Goal: Information Seeking & Learning: Learn about a topic

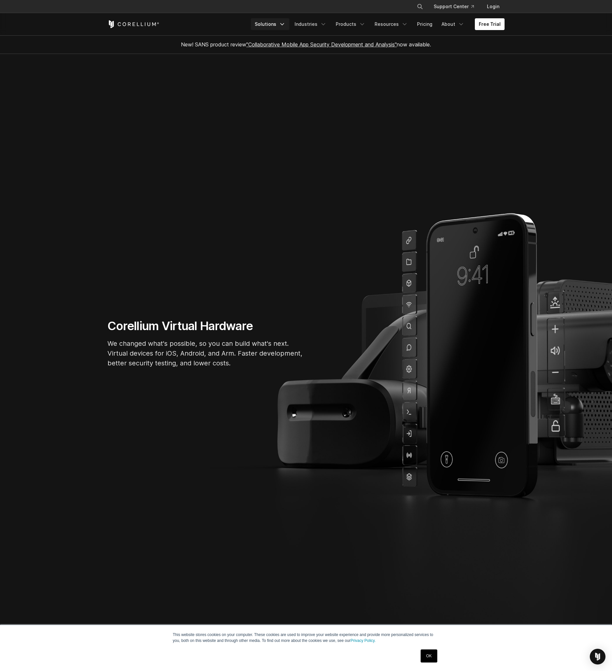
click at [263, 22] on link "Solutions" at bounding box center [270, 24] width 39 height 12
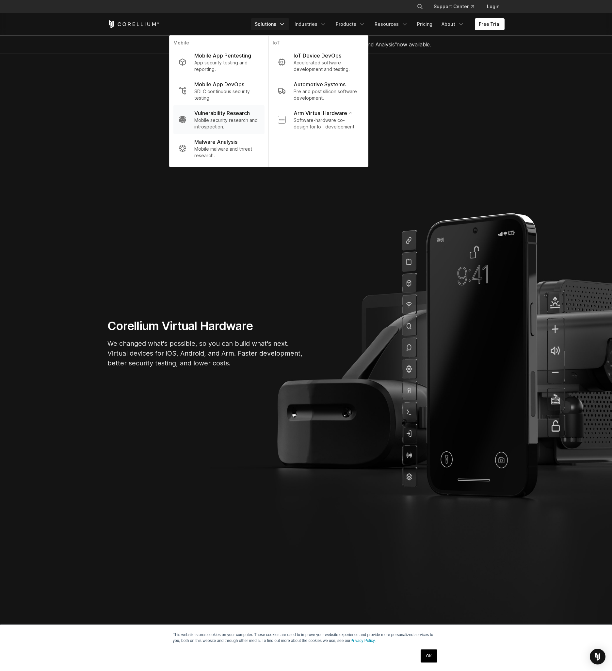
click at [201, 111] on p "Vulnerability Research" at bounding box center [222, 113] width 56 height 8
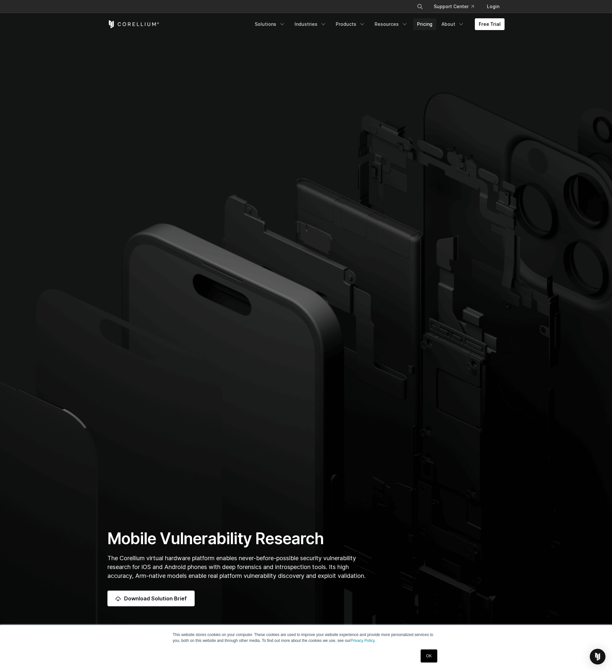
click at [429, 27] on link "Pricing" at bounding box center [424, 24] width 23 height 12
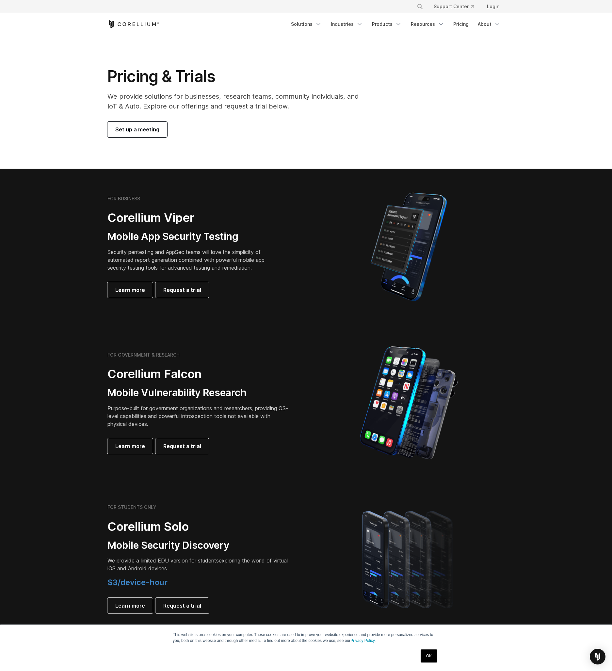
click at [232, 98] on p "We provide solutions for businesses, research teams, community individuals, and…" at bounding box center [237, 101] width 260 height 20
click at [232, 99] on p "We provide solutions for businesses, research teams, community individuals, and…" at bounding box center [237, 101] width 260 height 20
click at [234, 99] on p "We provide solutions for businesses, research teams, community individuals, and…" at bounding box center [237, 101] width 260 height 20
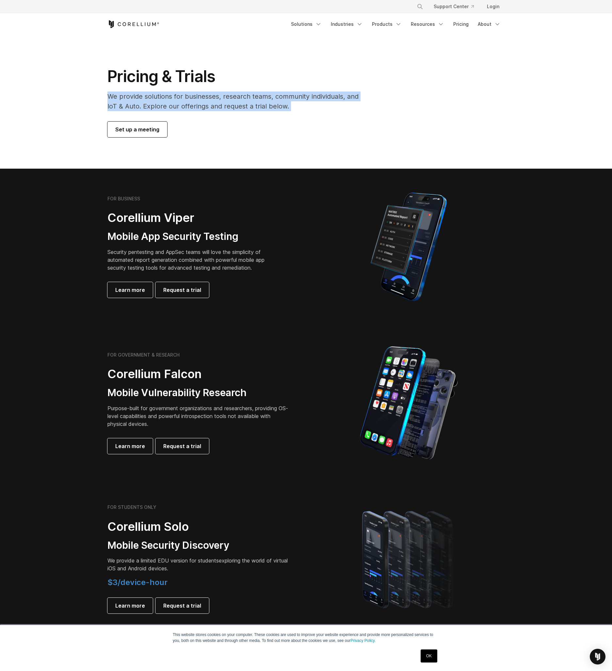
click at [234, 99] on p "We provide solutions for businesses, research teams, community individuals, and…" at bounding box center [237, 101] width 260 height 20
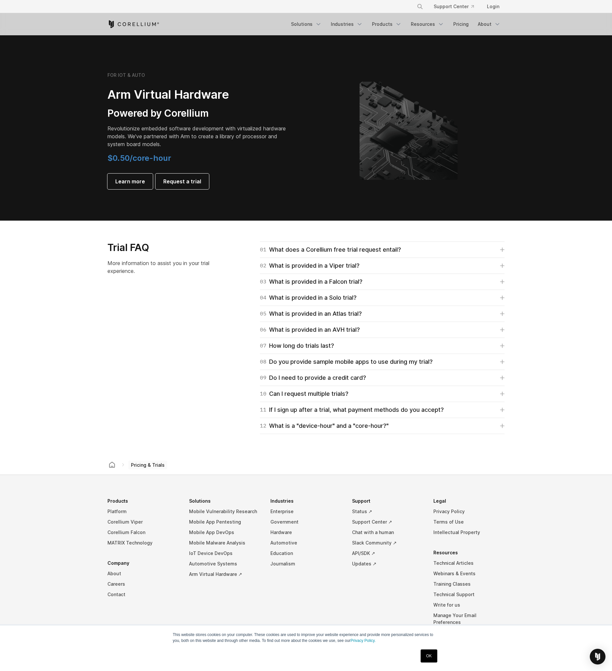
scroll to position [745, 0]
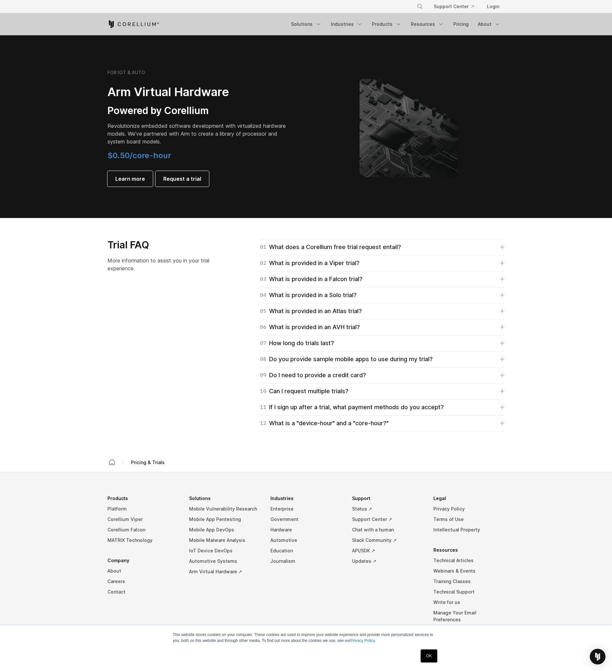
click at [342, 402] on div "11 If I sign up after a trial, what payment methods do you accept? For Falcon, …" at bounding box center [382, 407] width 245 height 16
click at [344, 405] on div "11 If I sign up after a trial, what payment methods do you accept?" at bounding box center [352, 406] width 184 height 9
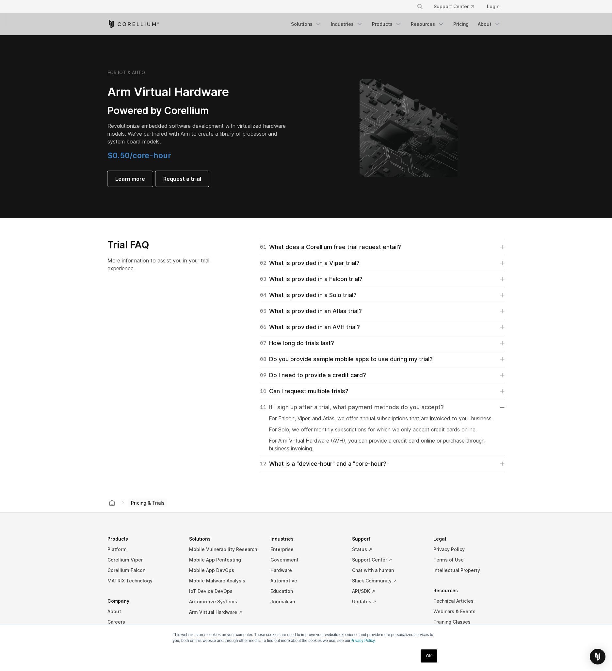
click at [345, 405] on div "11 If I sign up after a trial, what payment methods do you accept?" at bounding box center [352, 406] width 184 height 9
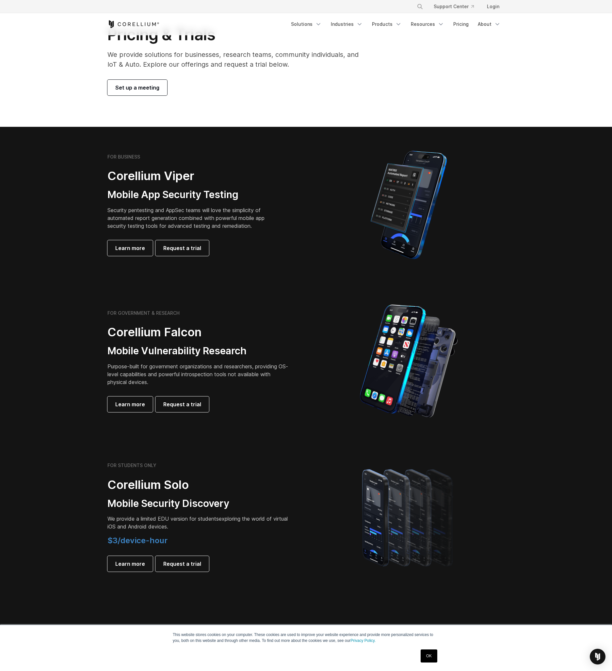
scroll to position [39, 0]
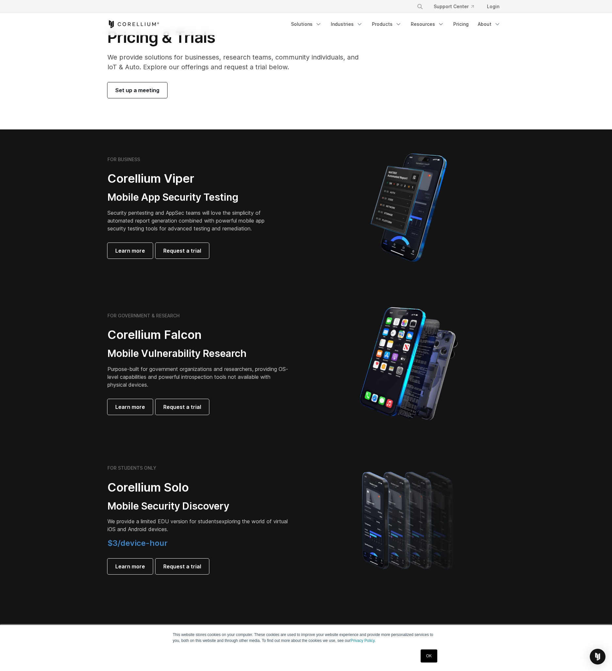
click at [184, 369] on p "Purpose-built for government organizations and researchers, providing OS-level …" at bounding box center [198, 377] width 183 height 24
click at [185, 370] on p "Purpose-built for government organizations and researchers, providing OS-level …" at bounding box center [198, 377] width 183 height 24
click at [184, 370] on p "Purpose-built for government organizations and researchers, providing OS-level …" at bounding box center [198, 377] width 183 height 24
click at [187, 369] on p "Purpose-built for government organizations and researchers, providing OS-level …" at bounding box center [198, 377] width 183 height 24
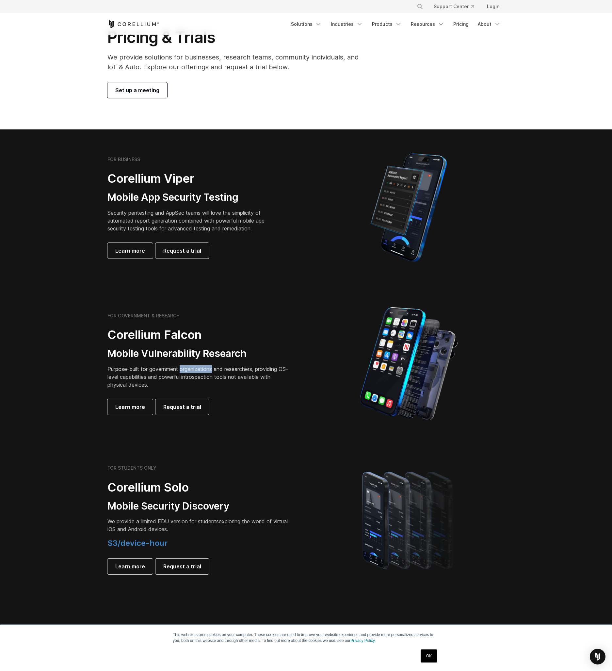
click at [187, 369] on p "Purpose-built for government organizations and researchers, providing OS-level …" at bounding box center [198, 377] width 183 height 24
click at [135, 404] on span "Learn more" at bounding box center [130, 407] width 30 height 8
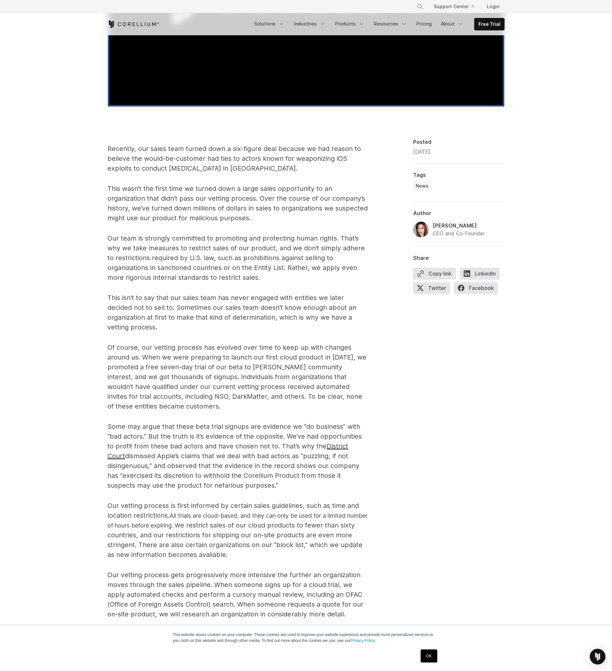
scroll to position [235, 0]
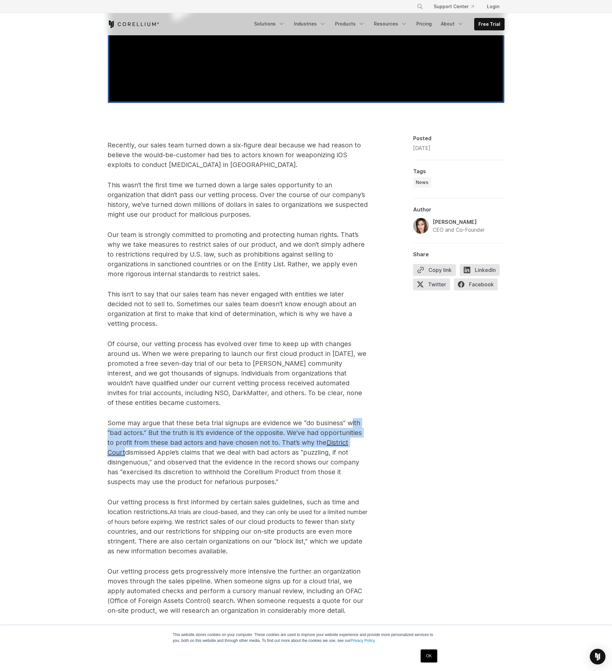
drag, startPoint x: 351, startPoint y: 420, endPoint x: 373, endPoint y: 443, distance: 31.9
click at [373, 443] on div "Recently, our sales team turned down a six-figure deal because we had reason to…" at bounding box center [305, 502] width 397 height 735
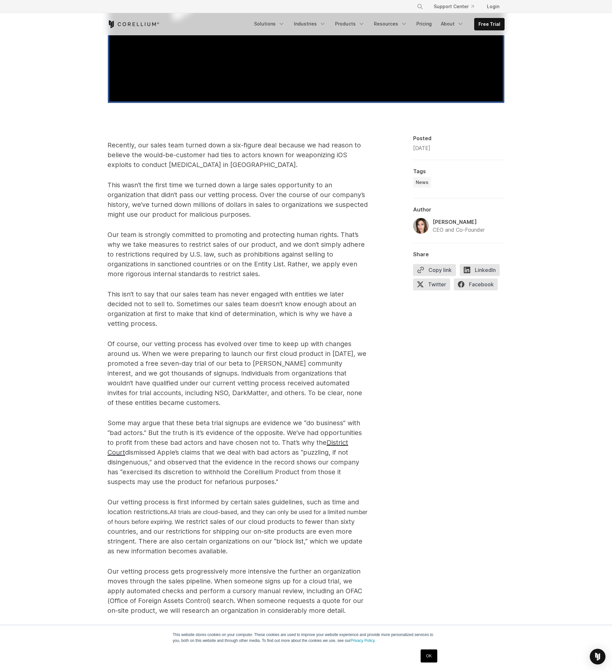
click at [375, 447] on div "Recently, our sales team turned down a six-figure deal because we had reason to…" at bounding box center [305, 502] width 397 height 735
drag, startPoint x: 320, startPoint y: 450, endPoint x: 363, endPoint y: 484, distance: 55.1
click at [363, 484] on p "Some may argue that these beta trial signups are evidence we “do business” with…" at bounding box center [237, 452] width 261 height 69
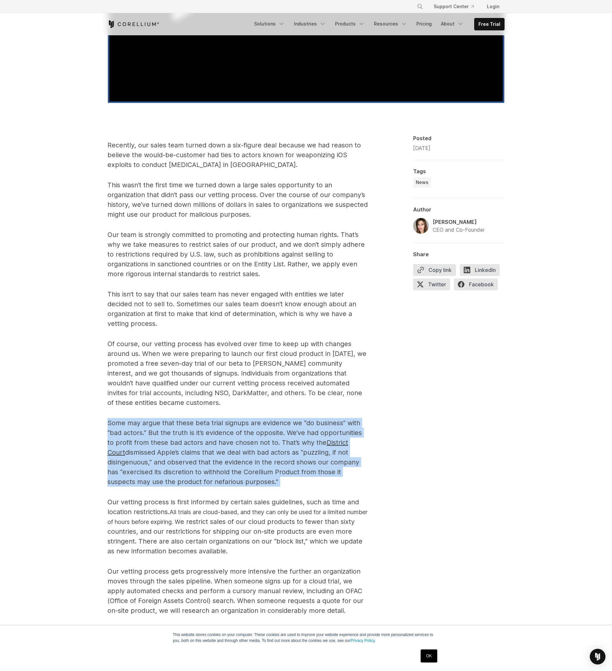
click at [363, 484] on p "Some may argue that these beta trial signups are evidence we “do business” with…" at bounding box center [237, 452] width 261 height 69
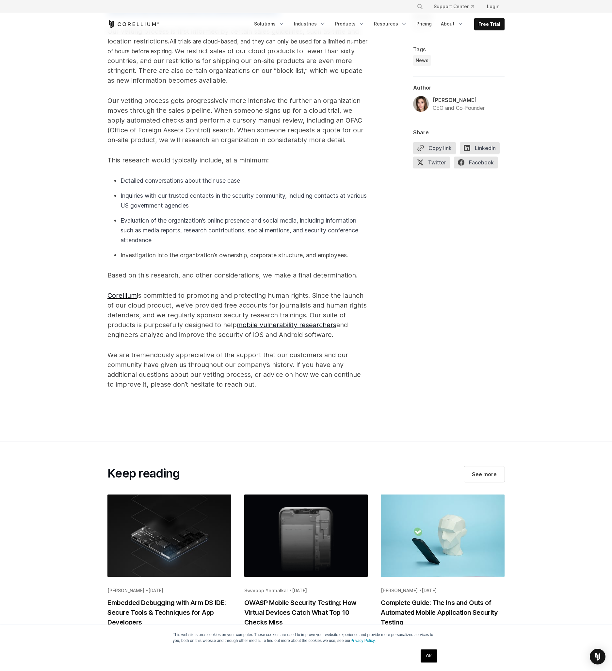
scroll to position [862, 0]
